Goal: Task Accomplishment & Management: Manage account settings

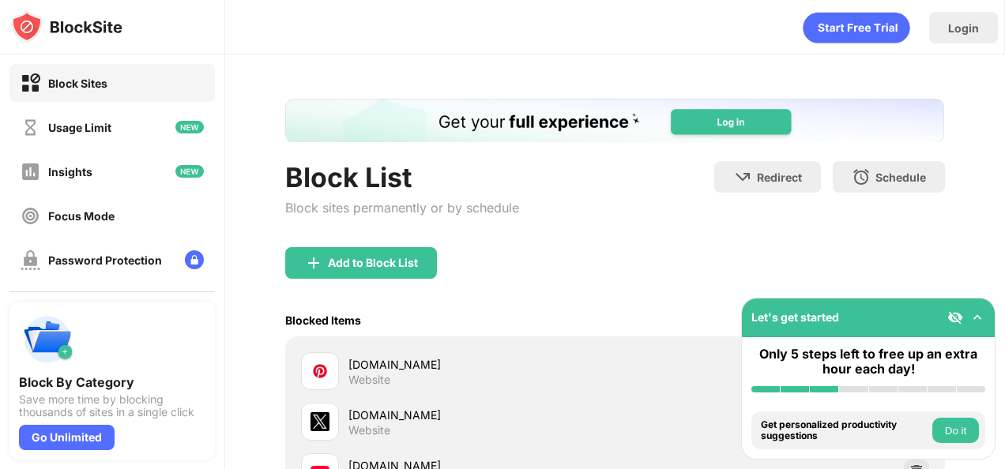
scroll to position [22, 0]
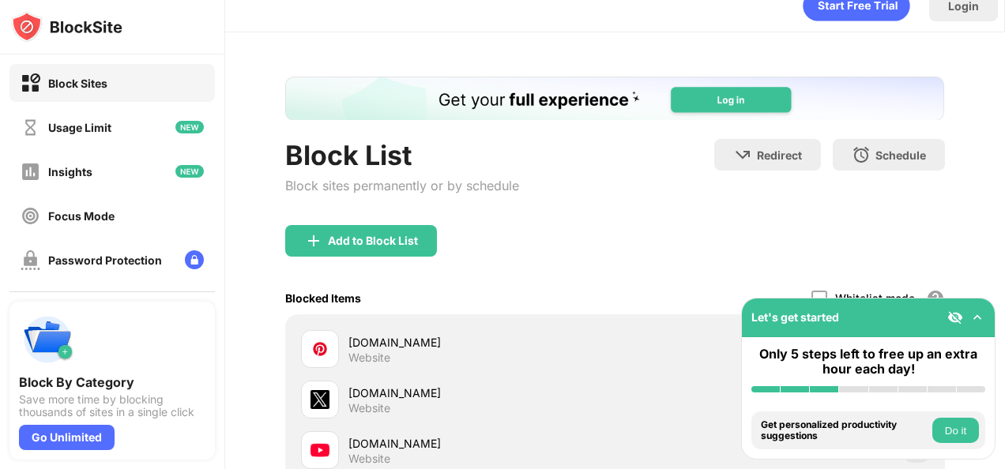
click at [512, 231] on div "Add to Block List" at bounding box center [614, 253] width 659 height 57
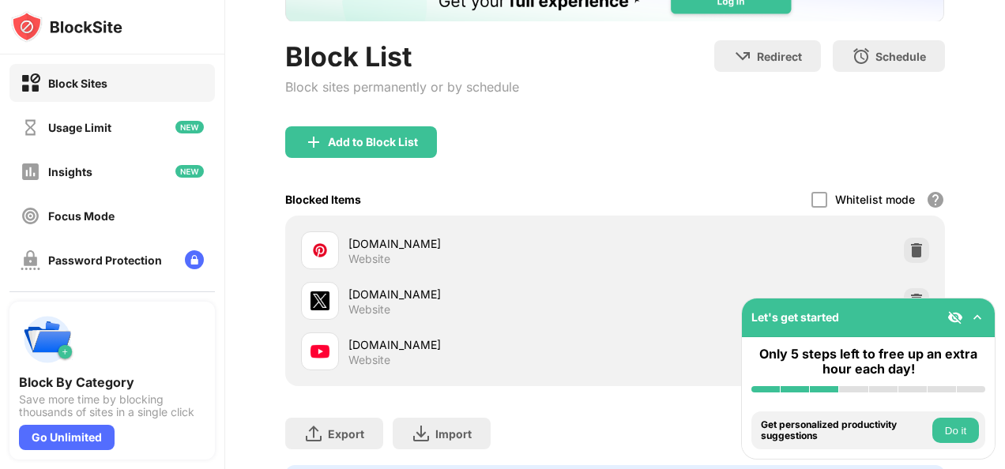
scroll to position [117, 0]
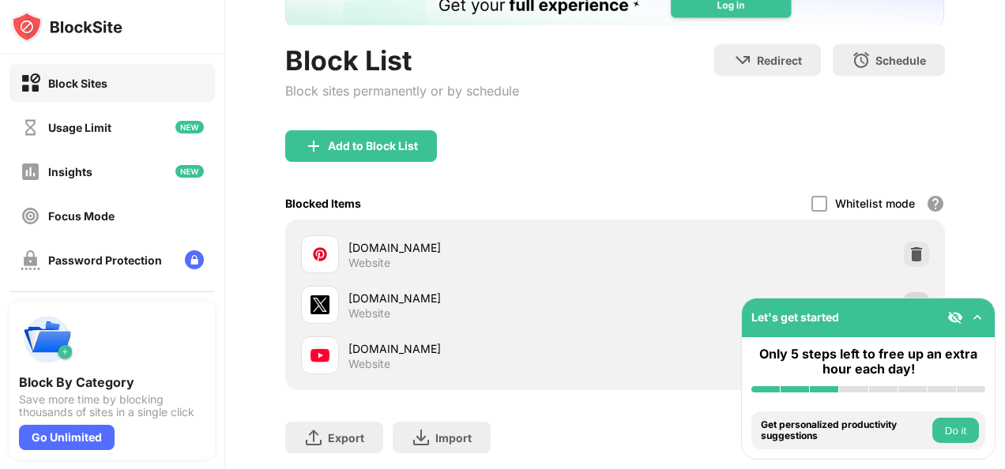
click at [904, 295] on div at bounding box center [916, 304] width 25 height 25
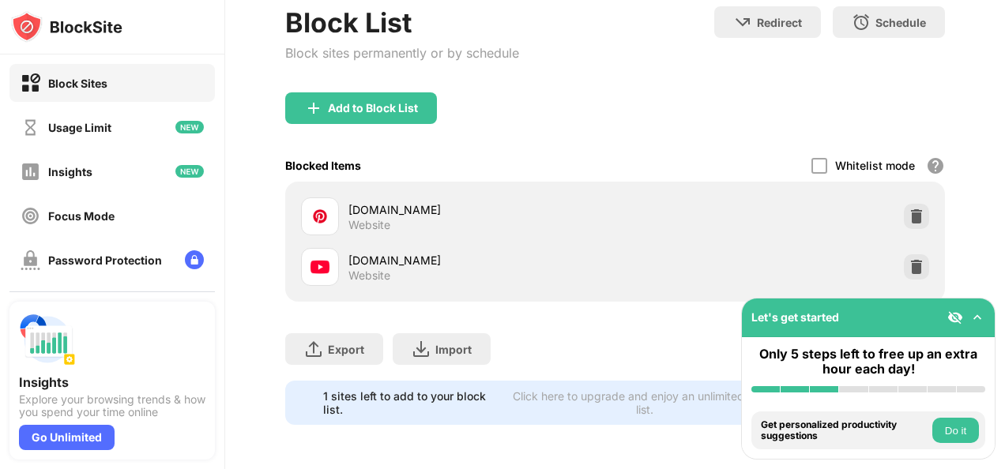
click at [915, 267] on div at bounding box center [916, 266] width 25 height 25
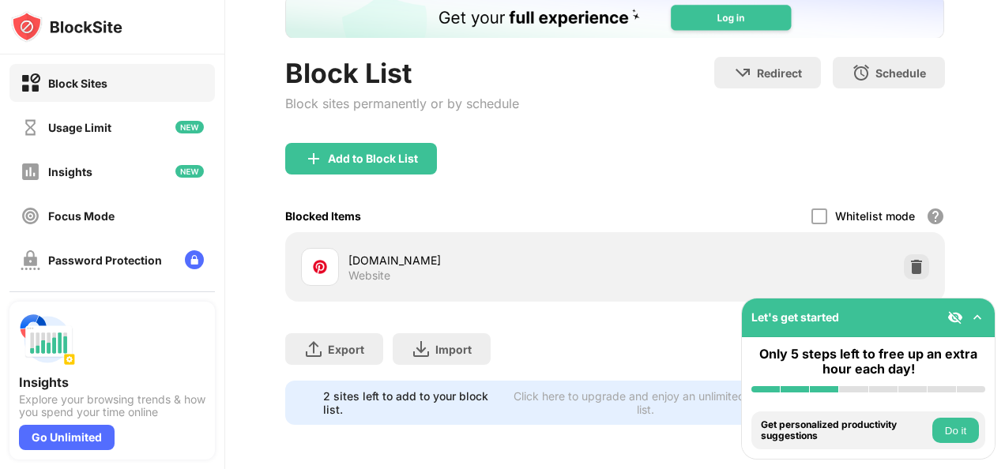
click at [396, 154] on div "Add to Block List" at bounding box center [361, 159] width 152 height 32
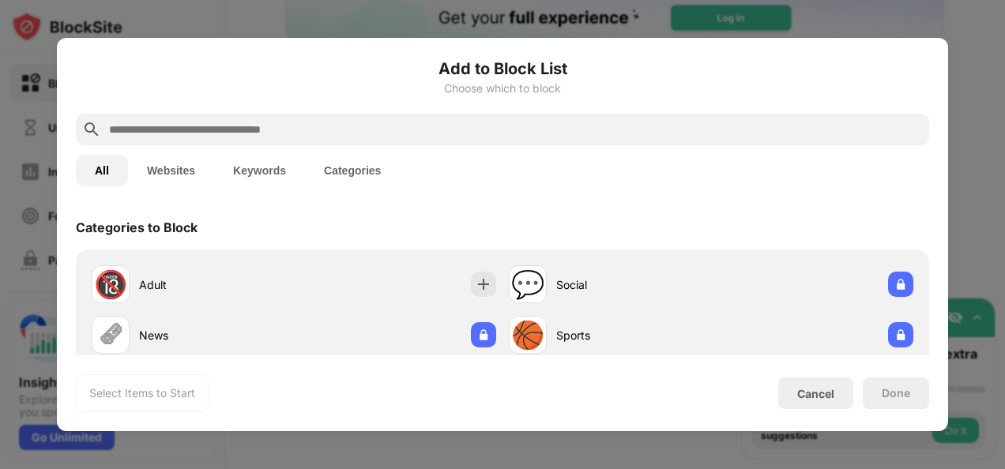
click at [542, 117] on div at bounding box center [502, 130] width 853 height 32
click at [548, 132] on input "text" at bounding box center [514, 129] width 815 height 19
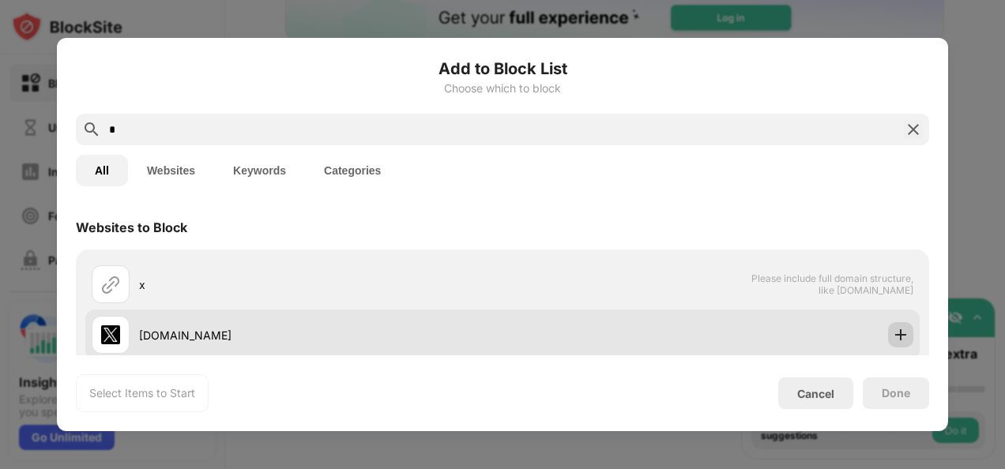
type input "*"
click at [899, 330] on div at bounding box center [900, 334] width 25 height 25
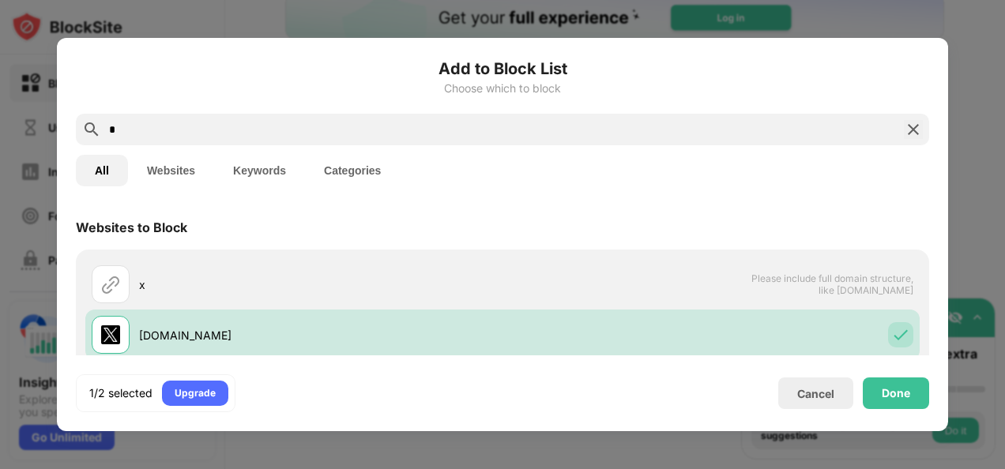
click at [900, 369] on div "Add to Block List Choose which to block * All Websites Keywords Categories Webs…" at bounding box center [502, 234] width 853 height 355
click at [904, 406] on div "Done" at bounding box center [895, 394] width 66 height 32
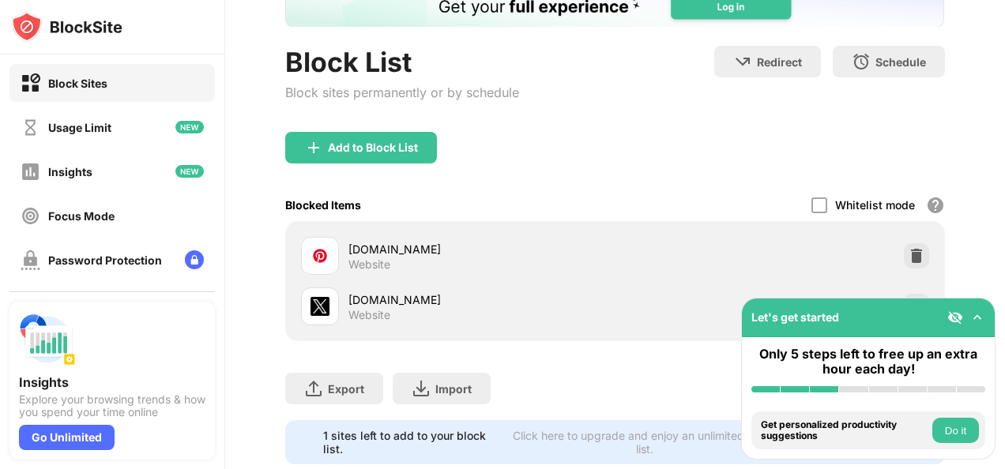
scroll to position [155, 0]
